Goal: Task Accomplishment & Management: Use online tool/utility

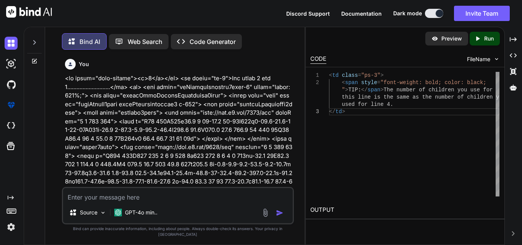
scroll to position [8175, 0]
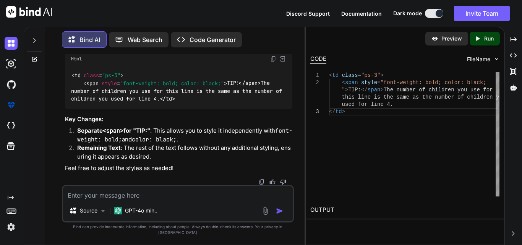
click at [132, 200] on textarea at bounding box center [178, 193] width 230 height 14
paste textarea "<tr> <td class="text-center"><b>24</b></td> <td class="ps-3">1040 and Enter the…"
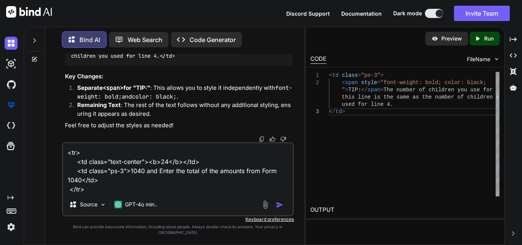
click at [99, 194] on textarea "<tr> <td class="text-center"><b>24</b></td> <td class="ps-3">1040 and Enter the…" at bounding box center [178, 168] width 230 height 50
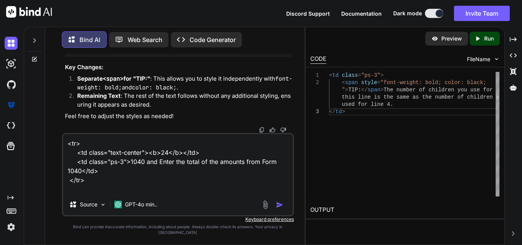
paste textarea "1040 and"
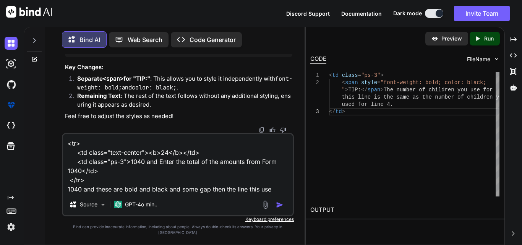
drag, startPoint x: 159, startPoint y: 169, endPoint x: 81, endPoint y: 179, distance: 77.9
click at [81, 179] on textarea "<tr> <td class="text-center"><b>24</b></td> <td class="ps-3">1040 and Enter the…" at bounding box center [178, 164] width 230 height 60
click at [274, 194] on textarea "<tr> <td class="text-center"><b>24</b></td> <td class="ps-3">1040 and Enter the…" at bounding box center [178, 164] width 230 height 60
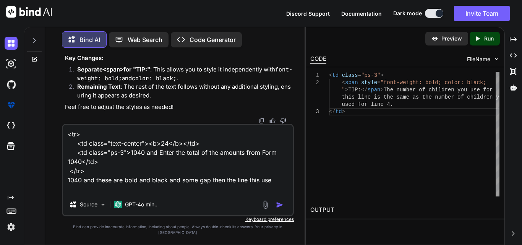
paste textarea "Enter the total of the amounts from Form 1040"
type textarea "<tr> <td class="text-center"><b>24</b></td> <td class="ps-3">1040 and Enter the…"
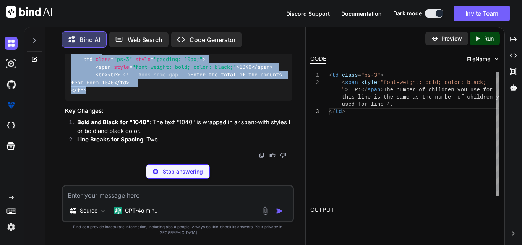
scroll to position [8446, 0]
drag, startPoint x: 94, startPoint y: 135, endPoint x: 66, endPoint y: 61, distance: 79.4
click at [66, 61] on div "Html < tr > < td class = "text-center" style = "padding: 10px;" > < b style = "…" at bounding box center [179, 53] width 228 height 96
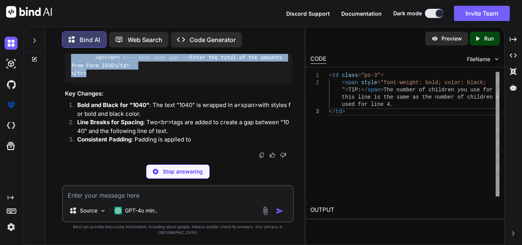
copy div "Html < tr > < td class = "text-center" style = "padding: 10px;" > < b style = "…"
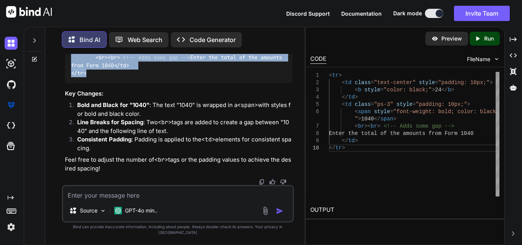
click at [100, 83] on div "< tr > < td class = "text-center" style = "padding: 10px;" > < b style = "color…" at bounding box center [179, 42] width 228 height 83
drag, startPoint x: 94, startPoint y: 144, endPoint x: 66, endPoint y: 70, distance: 78.6
click at [66, 70] on div "< tr > < td class = "text-center" style = "padding: 10px;" > < b style = "color…" at bounding box center [179, 42] width 228 height 83
copy code "< tr > < td class = "text-center" style = "padding: 10px;" > < b style = "color…"
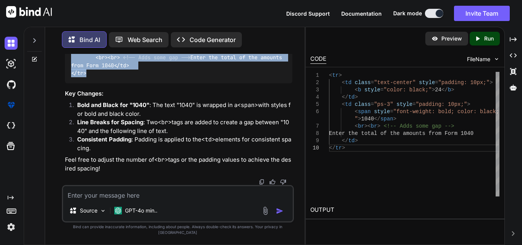
scroll to position [8509, 0]
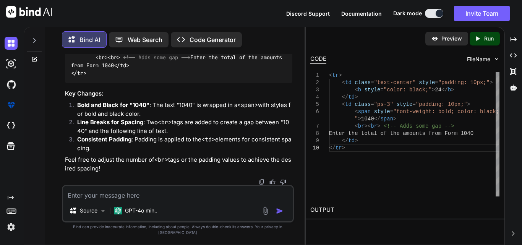
click at [105, 200] on textarea at bounding box center [178, 193] width 230 height 14
paste textarea "<tr> <td class="text-center" style="padding: 10px;"> <b style="color: black;">2…"
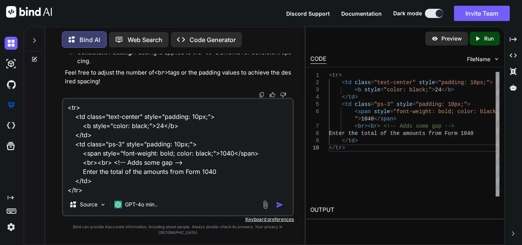
drag, startPoint x: 185, startPoint y: 173, endPoint x: 168, endPoint y: 175, distance: 17.3
click at [116, 174] on textarea "<tr> <td class="text-center" style="padding: 10px;"> <b style="color: black;">2…" at bounding box center [178, 146] width 230 height 95
drag, startPoint x: 187, startPoint y: 171, endPoint x: 76, endPoint y: 169, distance: 110.9
click at [76, 169] on textarea "<tr> <td class="text-center" style="padding: 10px;"> <b style="color: black;">2…" at bounding box center [178, 146] width 230 height 95
click at [111, 200] on div "<tr> <td class="text-center" style="padding: 10px;"> <b style="color: black;">2…" at bounding box center [178, 157] width 232 height 119
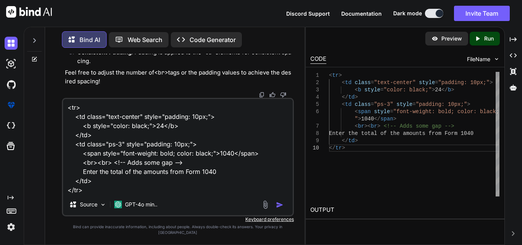
click at [106, 194] on textarea "<tr> <td class="text-center" style="padding: 10px;"> <b style="color: black;">2…" at bounding box center [178, 146] width 230 height 95
paste textarea "<br><br> <!-- Adds some gap -->"
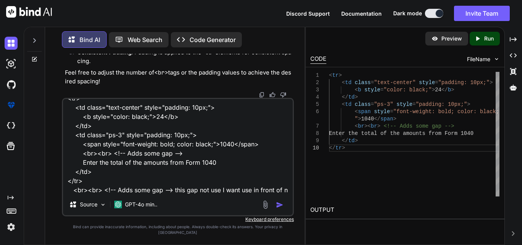
scroll to position [19, 0]
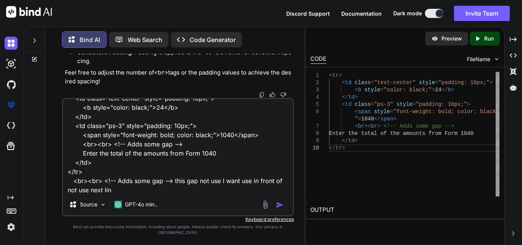
type textarea "<tr> <td class="text-center" style="padding: 10px;"> <b style="color: black;">2…"
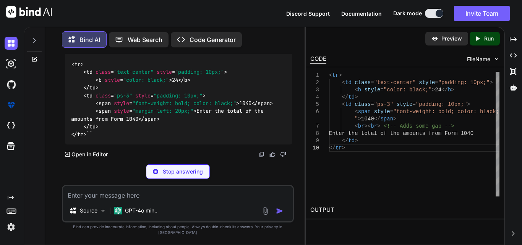
scroll to position [8753, 0]
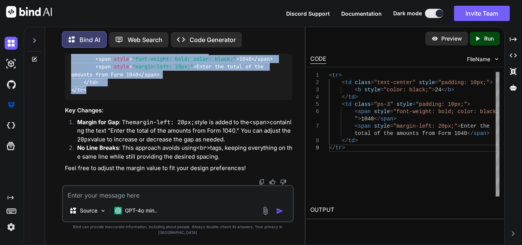
drag, startPoint x: 89, startPoint y: 148, endPoint x: 63, endPoint y: 79, distance: 73.9
click at [63, 79] on div "You Bind AI It looks like you're working with HTML code, specifically a table s…" at bounding box center [178, 119] width 231 height 131
copy code "< tr > < td class = "text-center" style = "padding: 10px;" > < b style = "color…"
